Goal: Entertainment & Leisure: Consume media (video, audio)

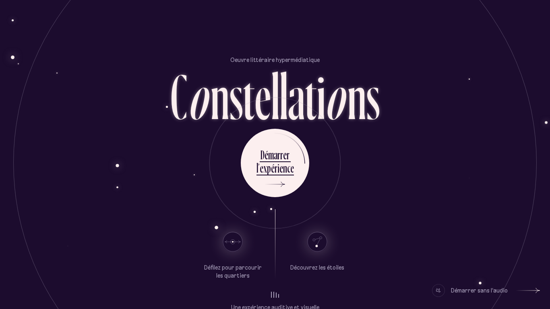
click at [441, 295] on div at bounding box center [438, 290] width 13 height 13
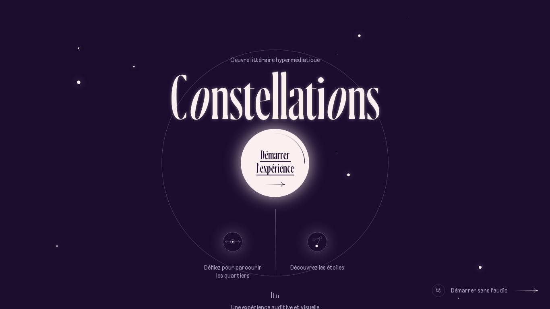
click at [266, 176] on div "l ’ e x p é r i e n c e" at bounding box center [274, 169] width 37 height 18
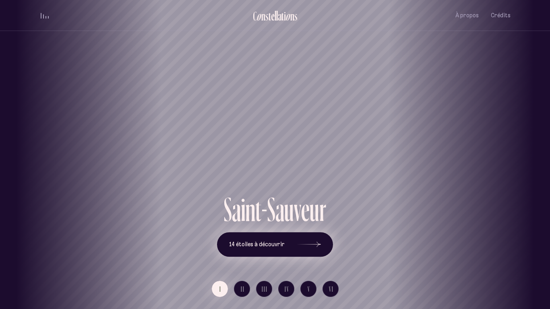
click at [307, 241] on icon at bounding box center [309, 244] width 24 height 60
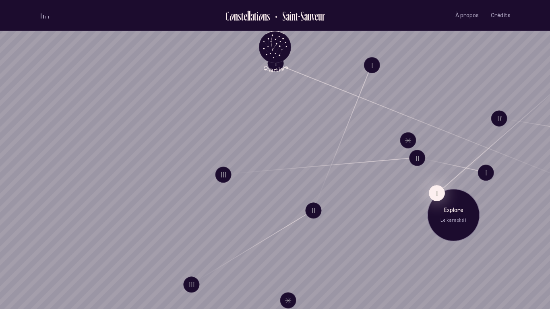
click at [431, 189] on button "I" at bounding box center [437, 193] width 16 height 16
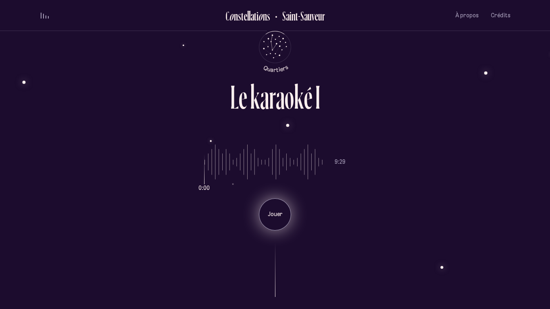
click at [275, 222] on div "Jouer" at bounding box center [275, 214] width 32 height 32
click at [275, 222] on div "Pause" at bounding box center [275, 214] width 32 height 32
click at [275, 222] on div "Jouer" at bounding box center [275, 214] width 32 height 32
click at [275, 222] on div "Pause" at bounding box center [275, 214] width 32 height 32
click at [275, 222] on div "Jouer" at bounding box center [275, 214] width 32 height 32
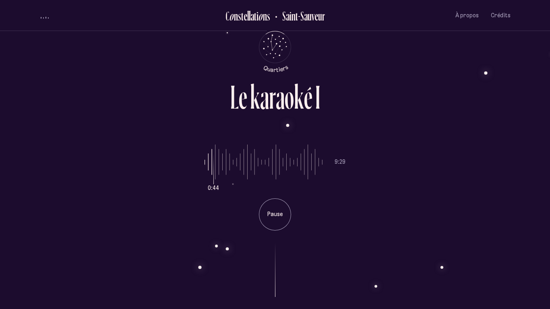
type input "*"
drag, startPoint x: 216, startPoint y: 161, endPoint x: 195, endPoint y: 164, distance: 21.1
click at [204, 164] on input "range" at bounding box center [263, 162] width 118 height 60
click at [274, 212] on p "Pause" at bounding box center [275, 214] width 20 height 8
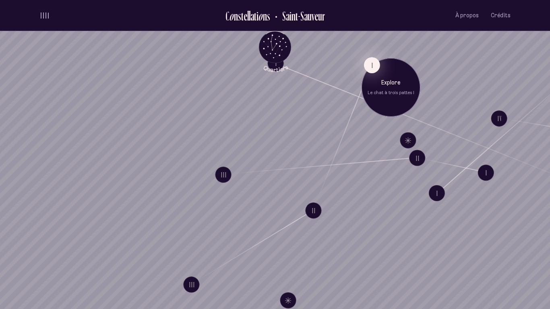
click at [369, 64] on button "I" at bounding box center [372, 65] width 16 height 16
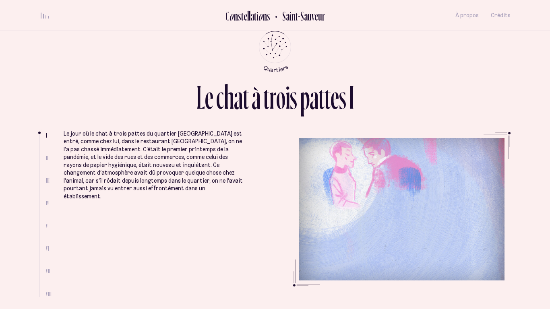
click at [47, 158] on span "II" at bounding box center [47, 158] width 2 height 7
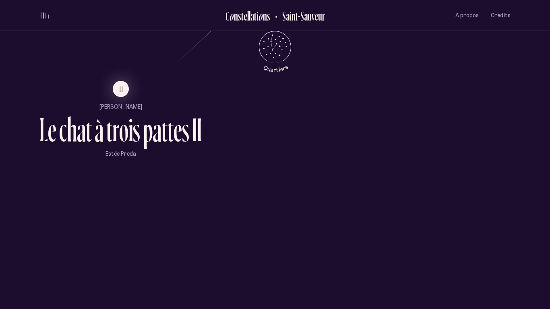
scroll to position [600, 0]
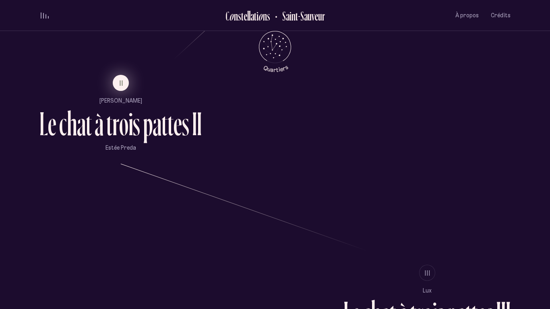
click at [120, 83] on span "II" at bounding box center [122, 83] width 4 height 7
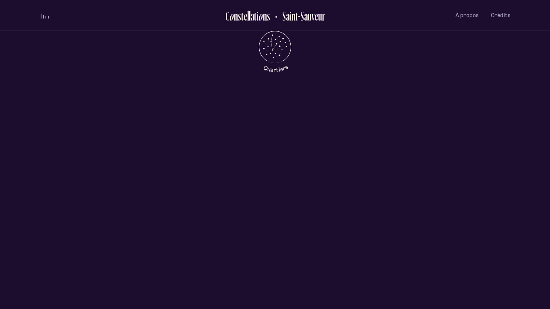
scroll to position [0, 0]
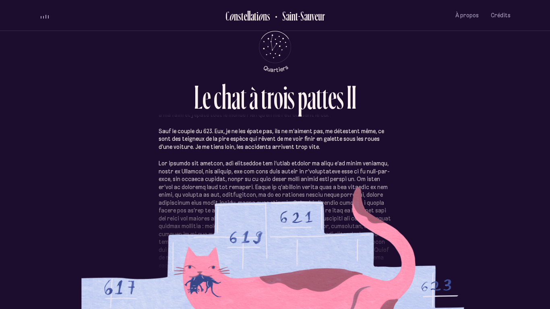
scroll to position [118, 0]
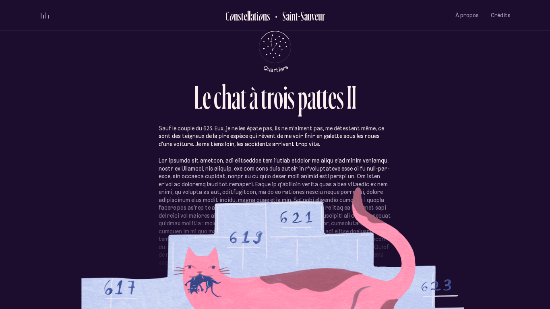
click at [152, 147] on div "Les gens du 617 et du 619 m’aiment bien, ils me donnent des gâteries salées sen…" at bounding box center [274, 202] width 471 height 189
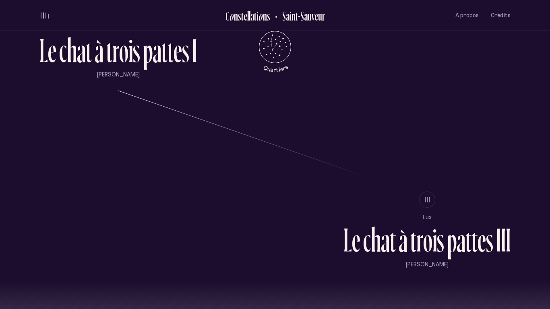
scroll to position [666, 0]
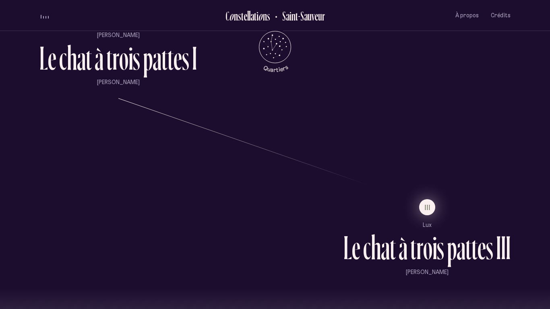
click at [427, 211] on span "III" at bounding box center [427, 207] width 6 height 7
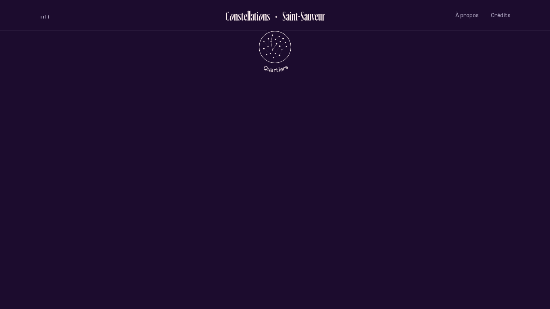
scroll to position [0, 0]
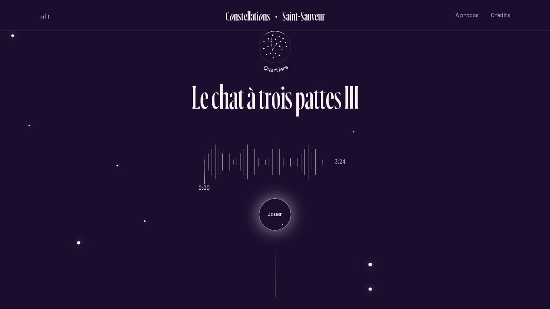
click at [276, 208] on div "Jouer" at bounding box center [275, 214] width 32 height 32
type input "*"
drag, startPoint x: 211, startPoint y: 169, endPoint x: 184, endPoint y: 165, distance: 27.0
click at [204, 165] on input "range" at bounding box center [263, 162] width 118 height 60
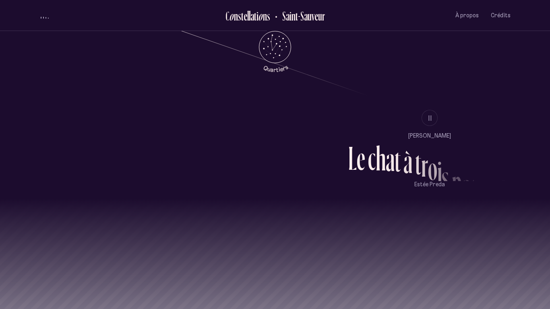
scroll to position [800, 0]
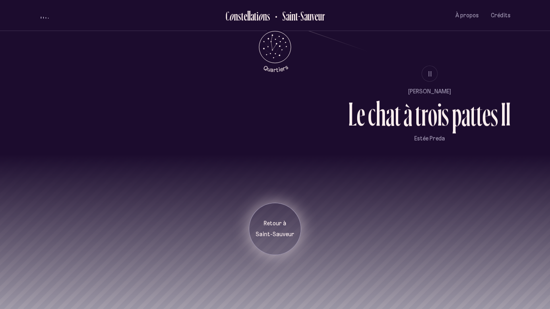
click at [263, 228] on div "Retour à [GEOGRAPHIC_DATA]" at bounding box center [275, 229] width 40 height 19
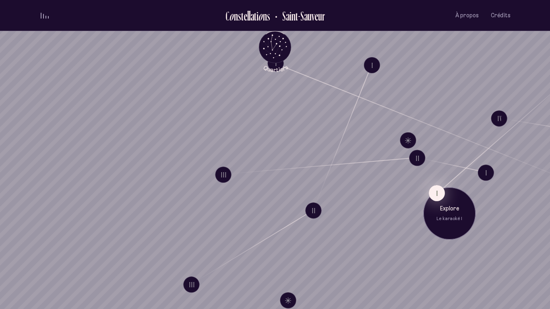
click at [439, 192] on button "I" at bounding box center [437, 193] width 16 height 16
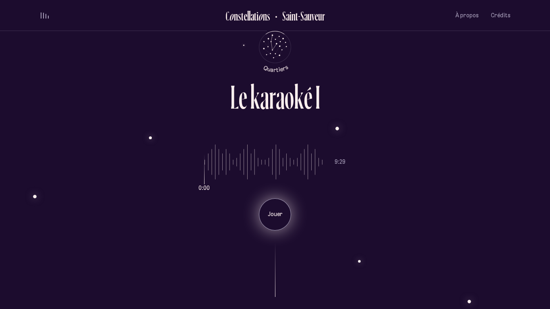
click at [276, 220] on div "Jouer" at bounding box center [275, 214] width 32 height 32
click at [270, 209] on div "Pause" at bounding box center [275, 214] width 32 height 32
click at [270, 209] on div "Jouer" at bounding box center [275, 214] width 32 height 32
click at [270, 209] on div "Pause" at bounding box center [275, 214] width 32 height 32
